Goal: Task Accomplishment & Management: Use online tool/utility

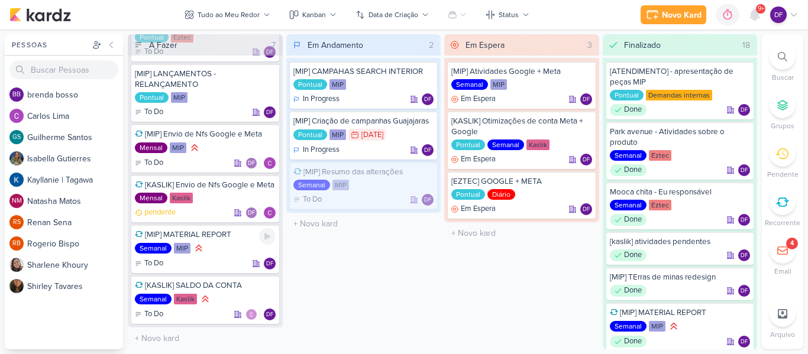
scroll to position [47, 0]
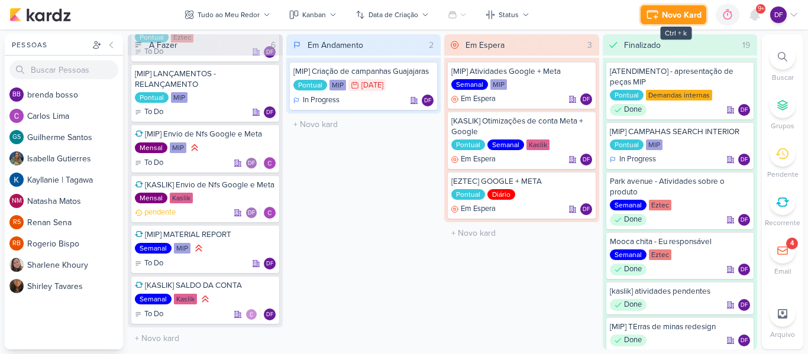
click at [672, 14] on div "Novo Kard" at bounding box center [682, 15] width 40 height 12
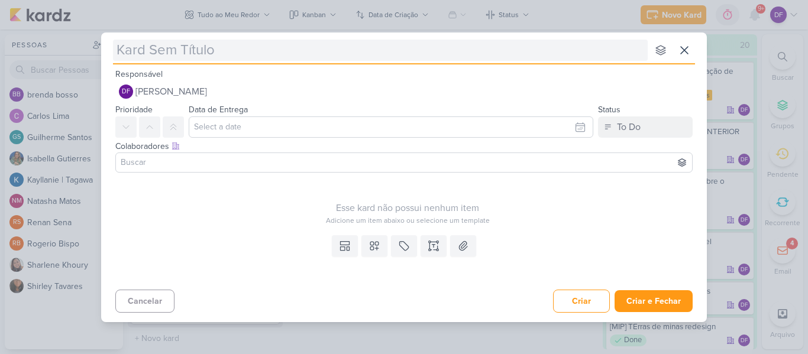
click at [231, 55] on input "text" at bounding box center [380, 50] width 535 height 21
type input "[EZ"
type input "[EZTE"
type input "[EZTEC"
type input "[EZTEC]"
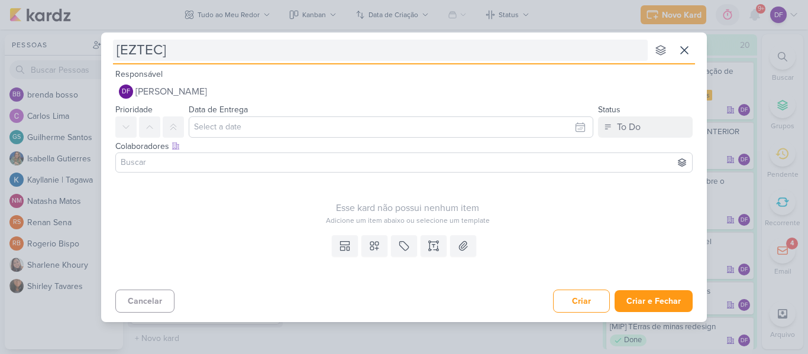
type input "[EZTEC]"
type input "[EZTEC] [GEOGRAPHIC_DATA]"
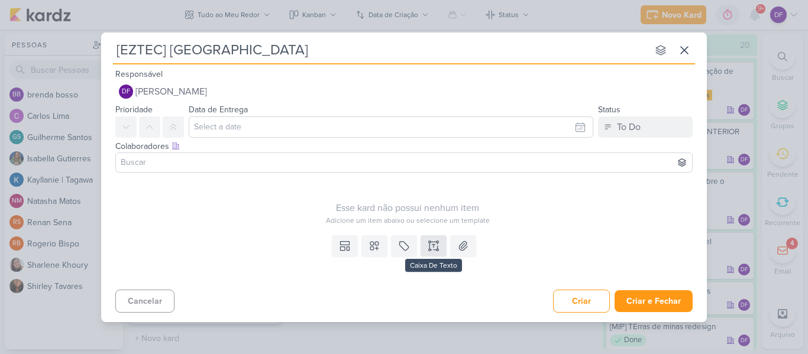
type input "[EZTEC] [GEOGRAPHIC_DATA]"
click at [442, 245] on button at bounding box center [433, 245] width 26 height 21
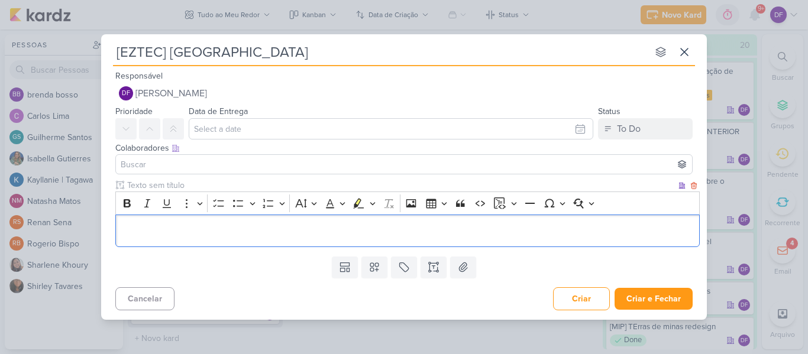
click at [231, 225] on div "Editor editing area: main" at bounding box center [407, 231] width 584 height 33
click at [231, 225] on p "Editor editing area: main" at bounding box center [408, 231] width 572 height 14
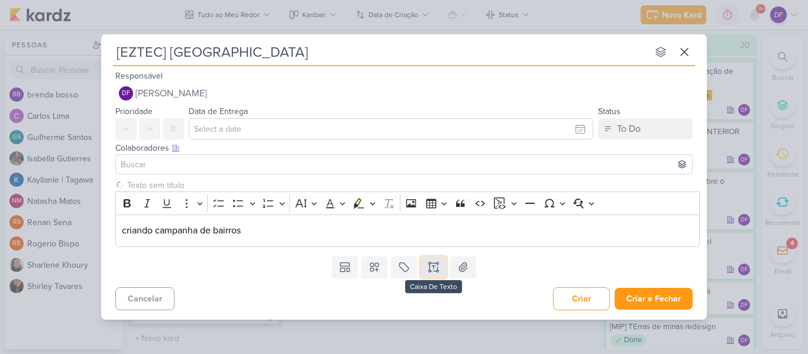
click at [435, 272] on icon at bounding box center [434, 267] width 12 height 12
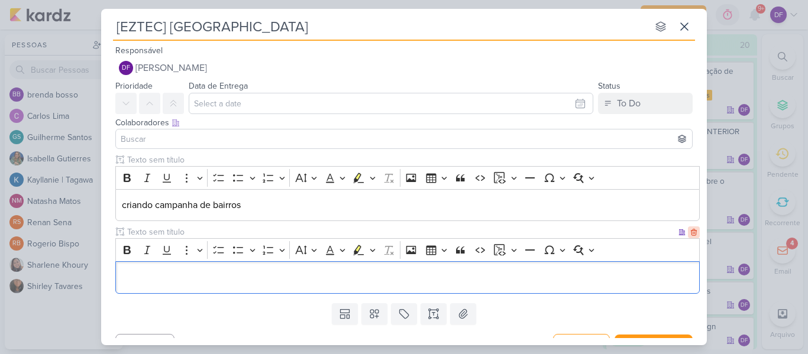
click at [691, 231] on icon at bounding box center [693, 232] width 5 height 7
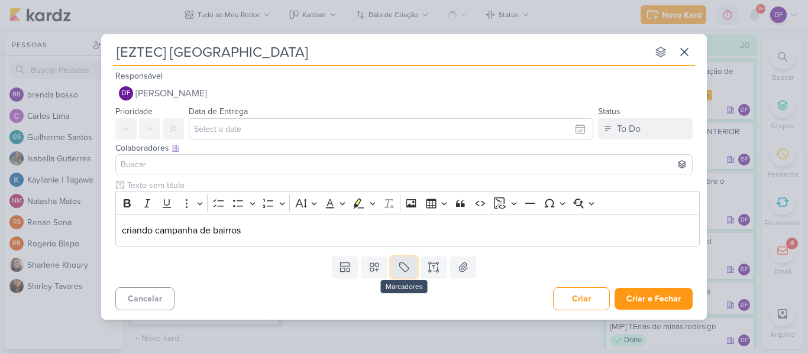
click at [409, 270] on icon at bounding box center [404, 267] width 12 height 12
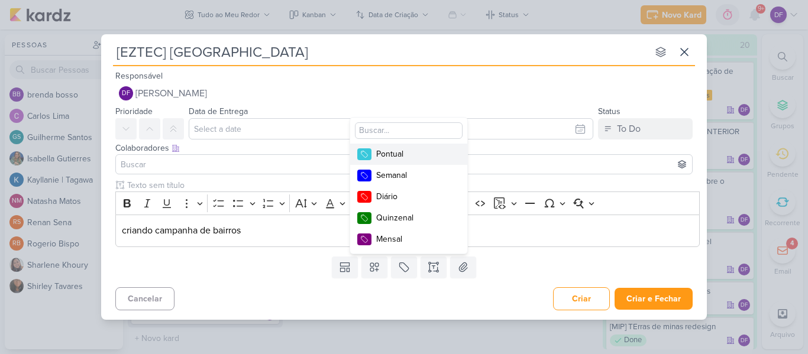
click at [390, 148] on div "Pontual" at bounding box center [414, 154] width 77 height 12
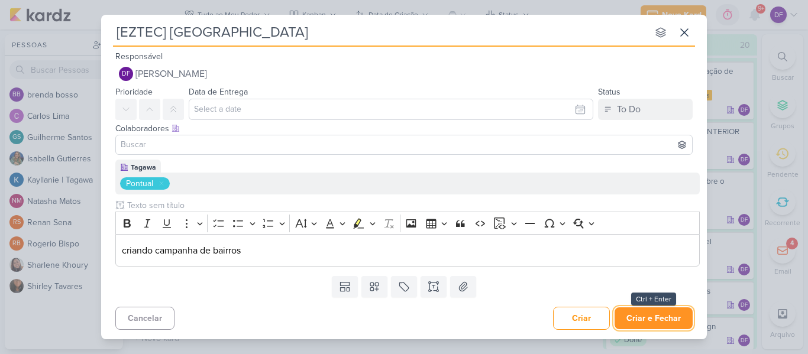
click at [650, 316] on button "Criar e Fechar" at bounding box center [653, 318] width 78 height 22
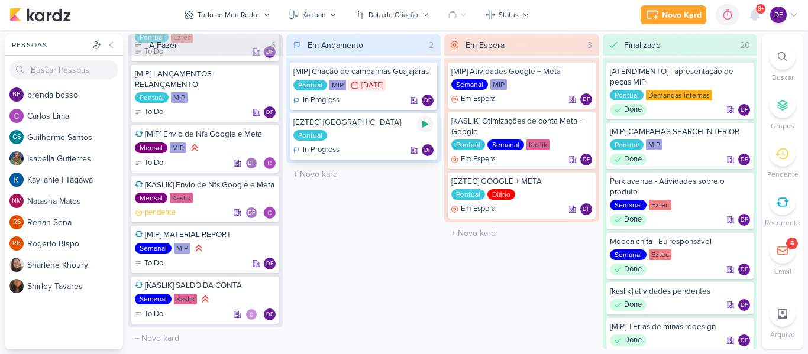
click at [426, 125] on icon at bounding box center [425, 124] width 6 height 7
click at [374, 135] on div "Pontual" at bounding box center [363, 136] width 141 height 12
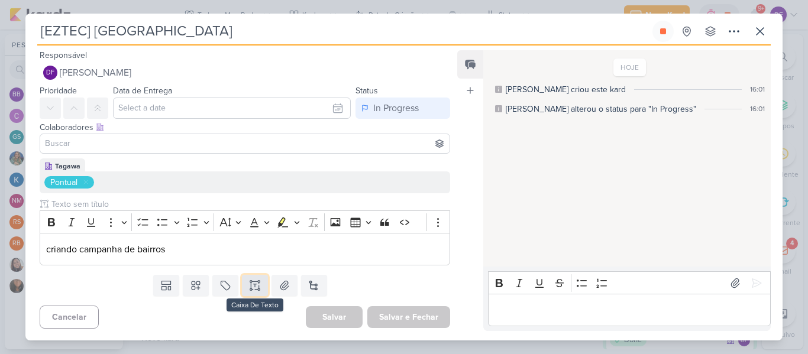
click at [249, 284] on icon at bounding box center [255, 286] width 12 height 12
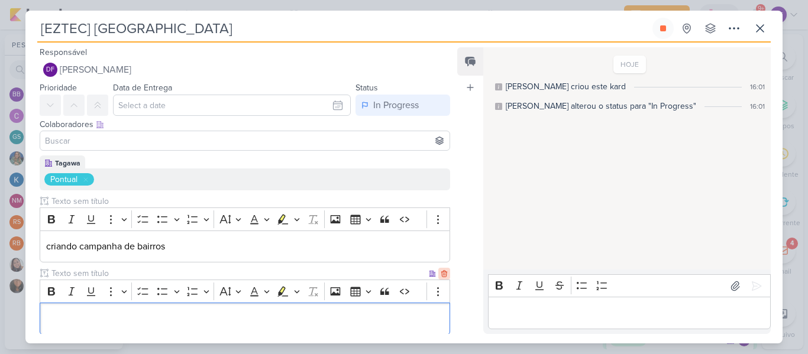
click at [442, 273] on icon at bounding box center [444, 274] width 8 height 8
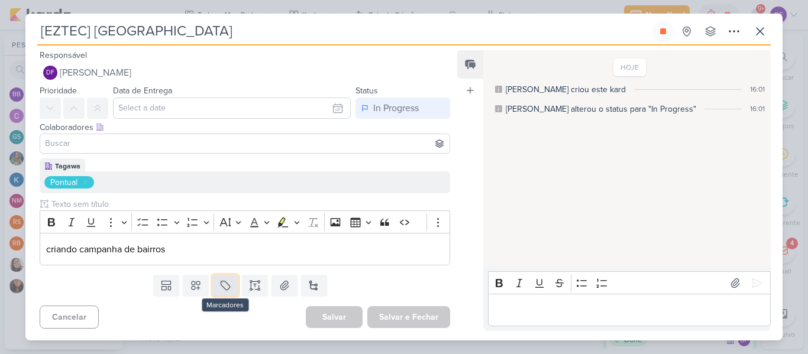
click at [229, 286] on button at bounding box center [225, 285] width 26 height 21
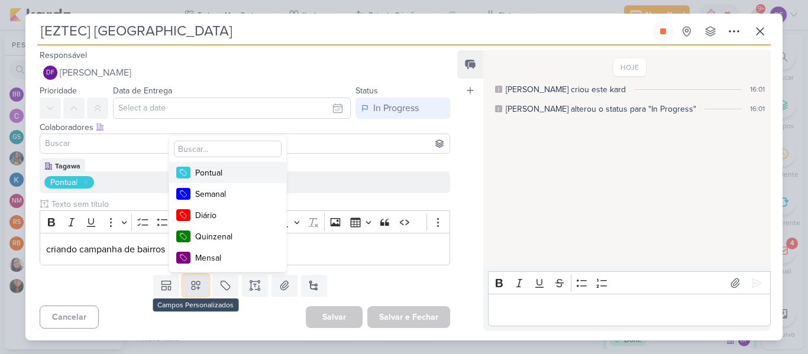
click at [198, 289] on icon at bounding box center [196, 286] width 12 height 12
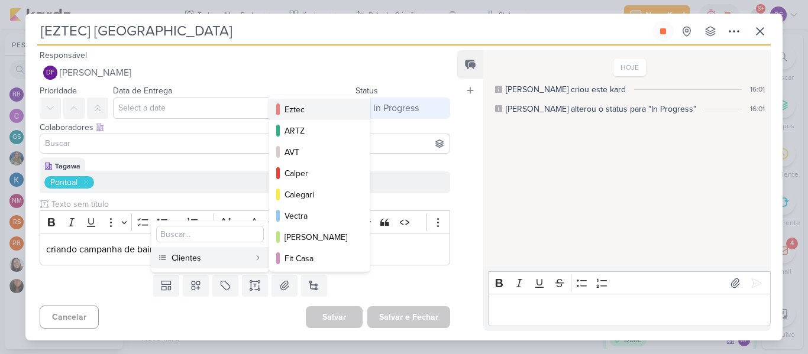
click at [309, 115] on div "Eztec" at bounding box center [319, 109] width 71 height 12
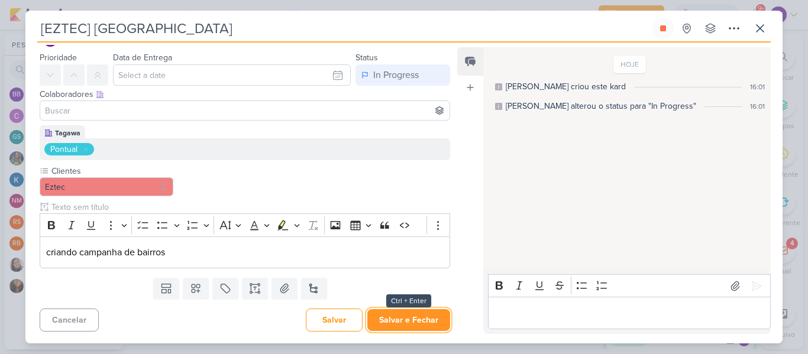
click at [380, 320] on button "Salvar e Fechar" at bounding box center [408, 320] width 83 height 22
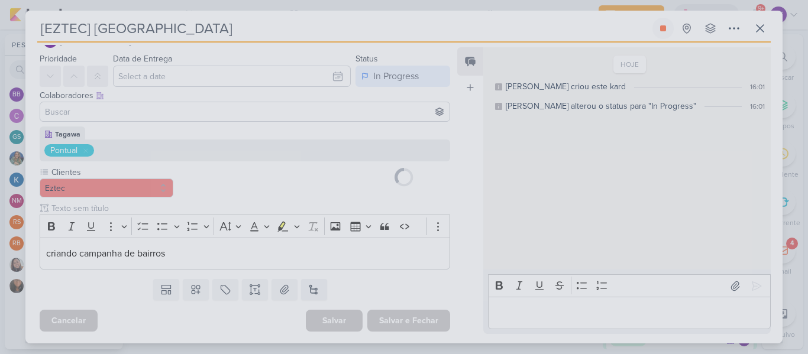
scroll to position [29, 0]
